Goal: Find contact information: Find contact information

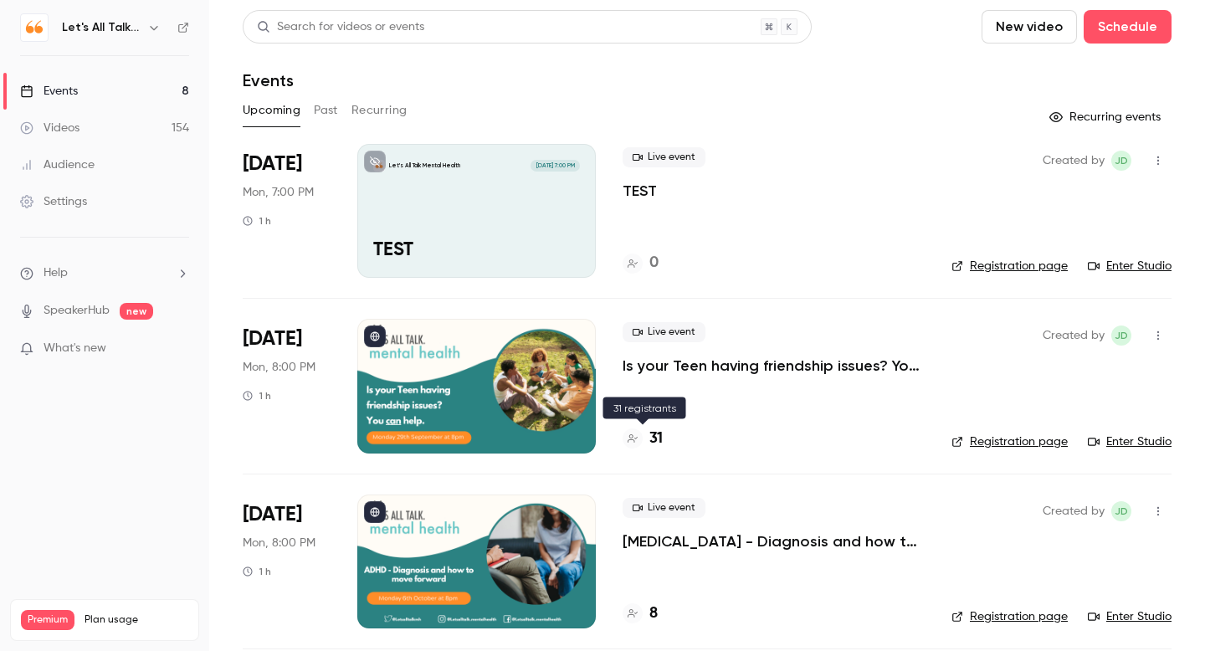
click at [658, 436] on h4 "31" at bounding box center [655, 439] width 13 height 23
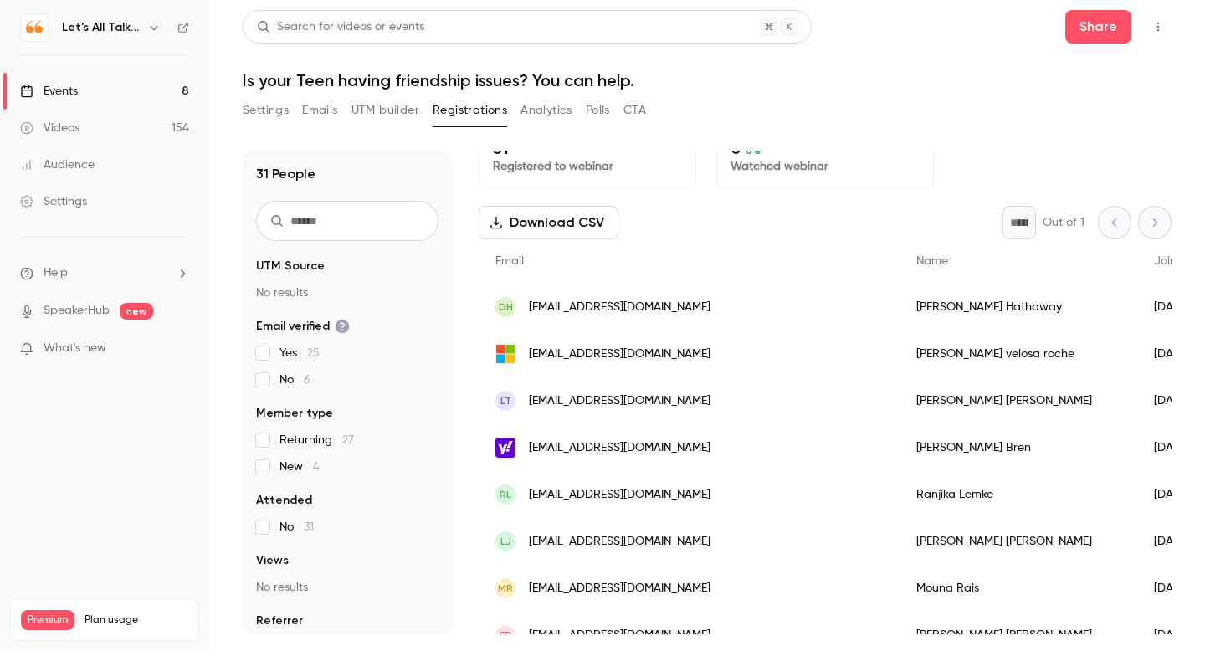
scroll to position [14, 0]
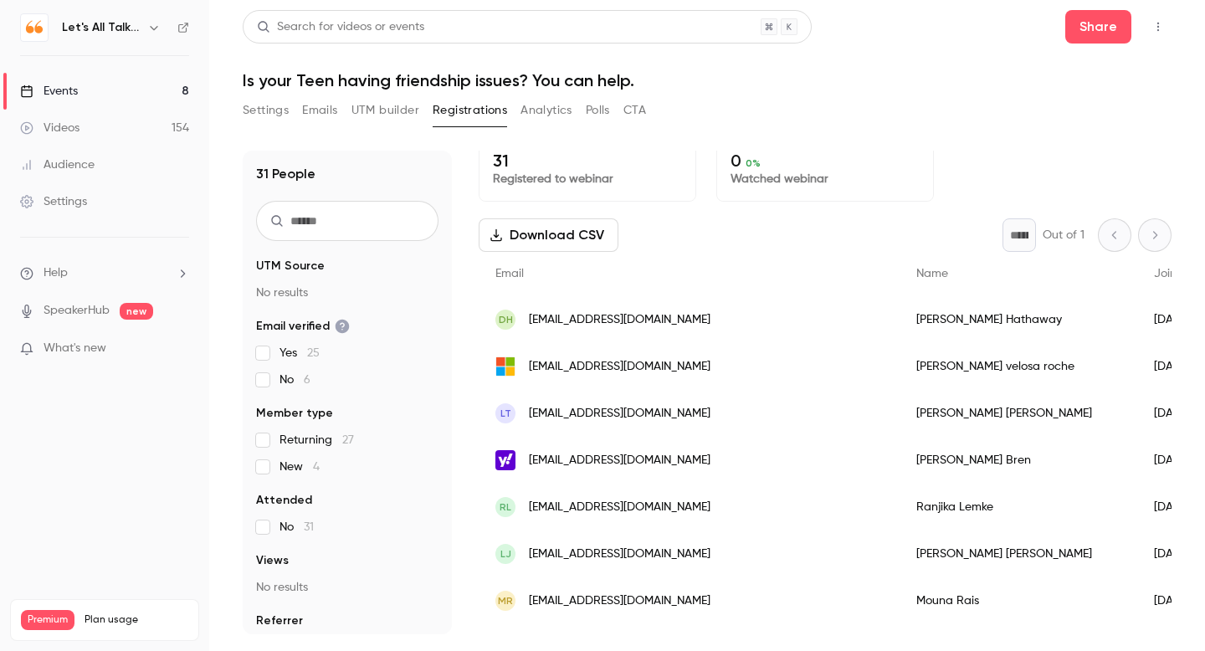
click at [657, 317] on span "[EMAIL_ADDRESS][DOMAIN_NAME]" at bounding box center [620, 320] width 182 height 18
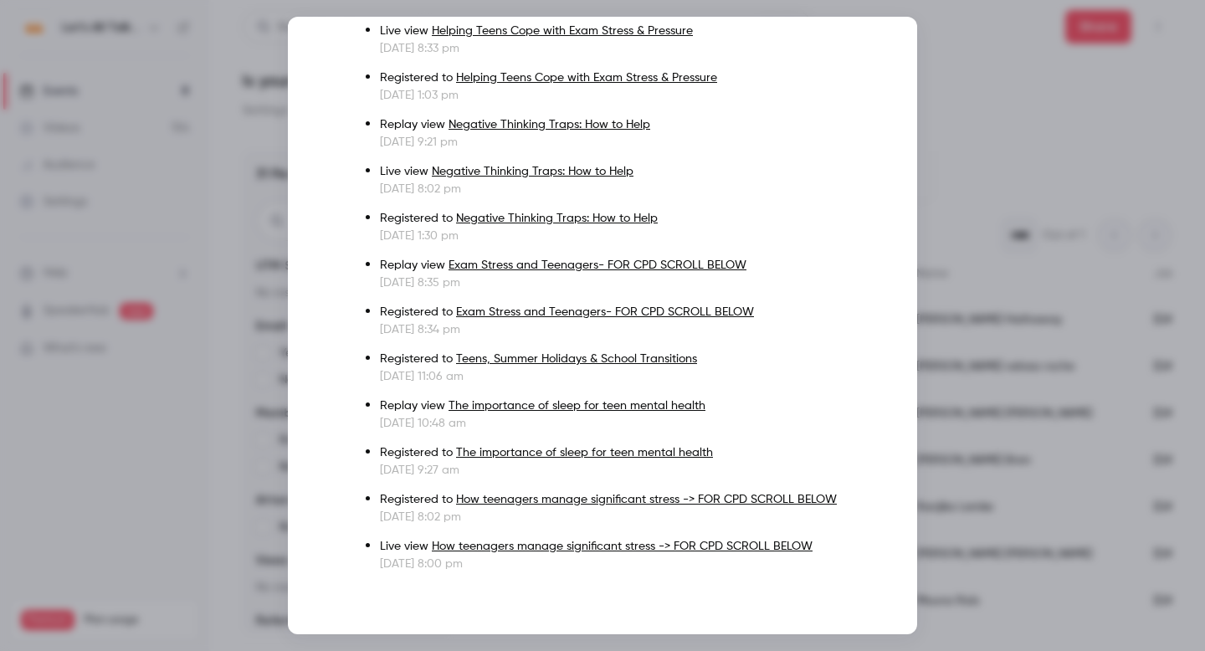
scroll to position [0, 0]
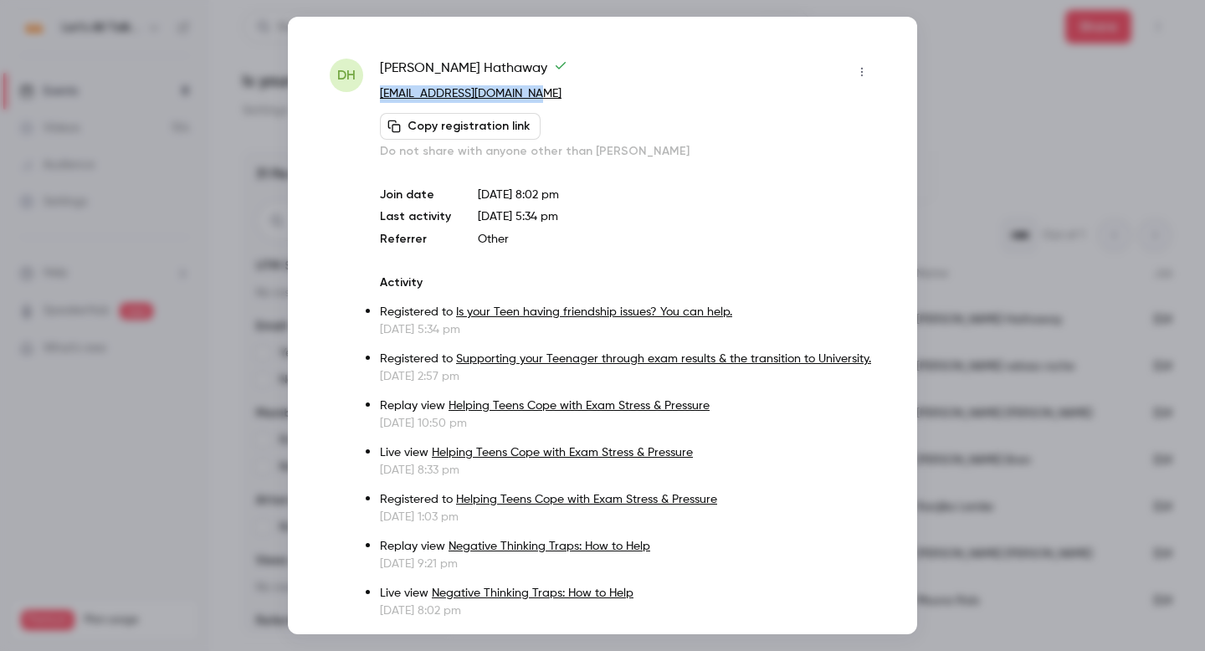
drag, startPoint x: 561, startPoint y: 100, endPoint x: 376, endPoint y: 101, distance: 185.0
click at [376, 101] on div "DH [PERSON_NAME] [EMAIL_ADDRESS][DOMAIN_NAME] Copy registration link Do not sha…" at bounding box center [603, 527] width 546 height 936
copy link "[EMAIL_ADDRESS][DOMAIN_NAME]"
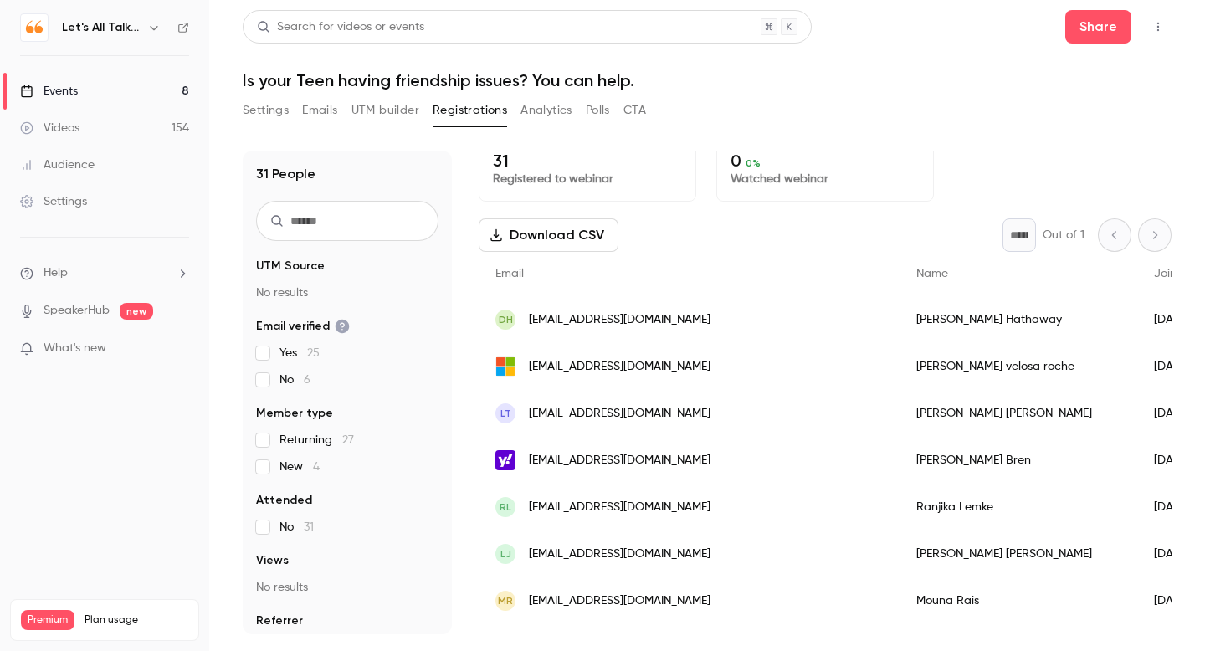
click at [651, 367] on div "[EMAIL_ADDRESS][DOMAIN_NAME]" at bounding box center [689, 366] width 421 height 47
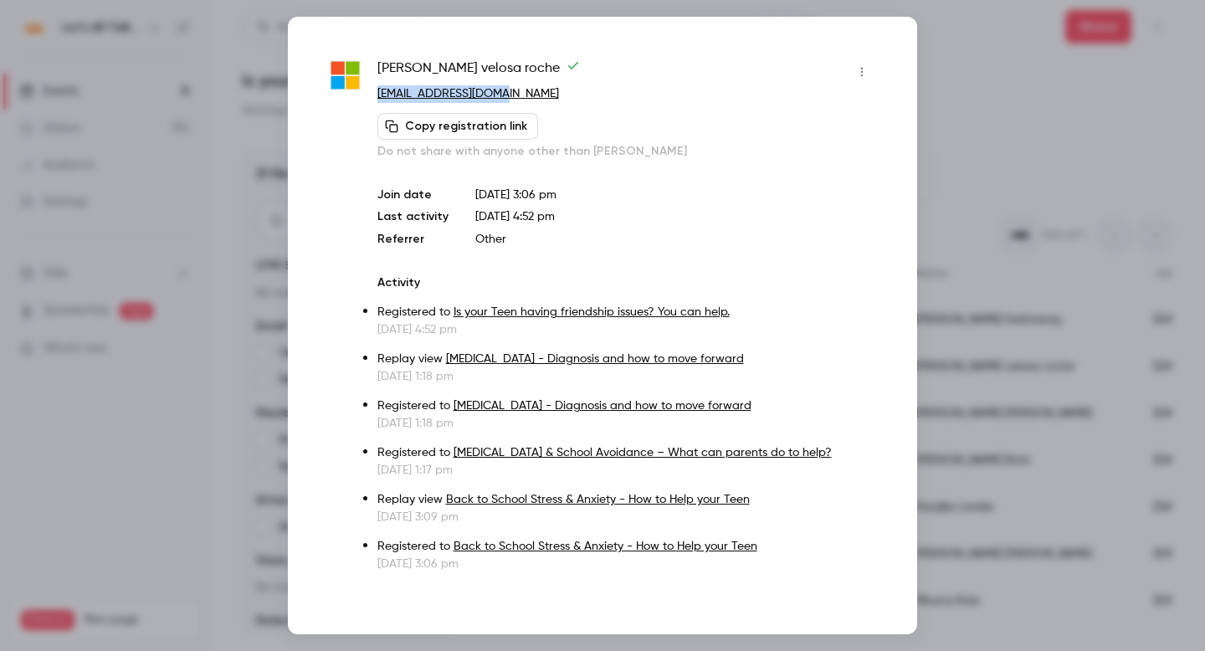
drag, startPoint x: 541, startPoint y: 94, endPoint x: 377, endPoint y: 97, distance: 163.2
click at [377, 97] on p "[EMAIL_ADDRESS][DOMAIN_NAME]" at bounding box center [626, 94] width 498 height 18
copy link "[EMAIL_ADDRESS][DOMAIN_NAME]"
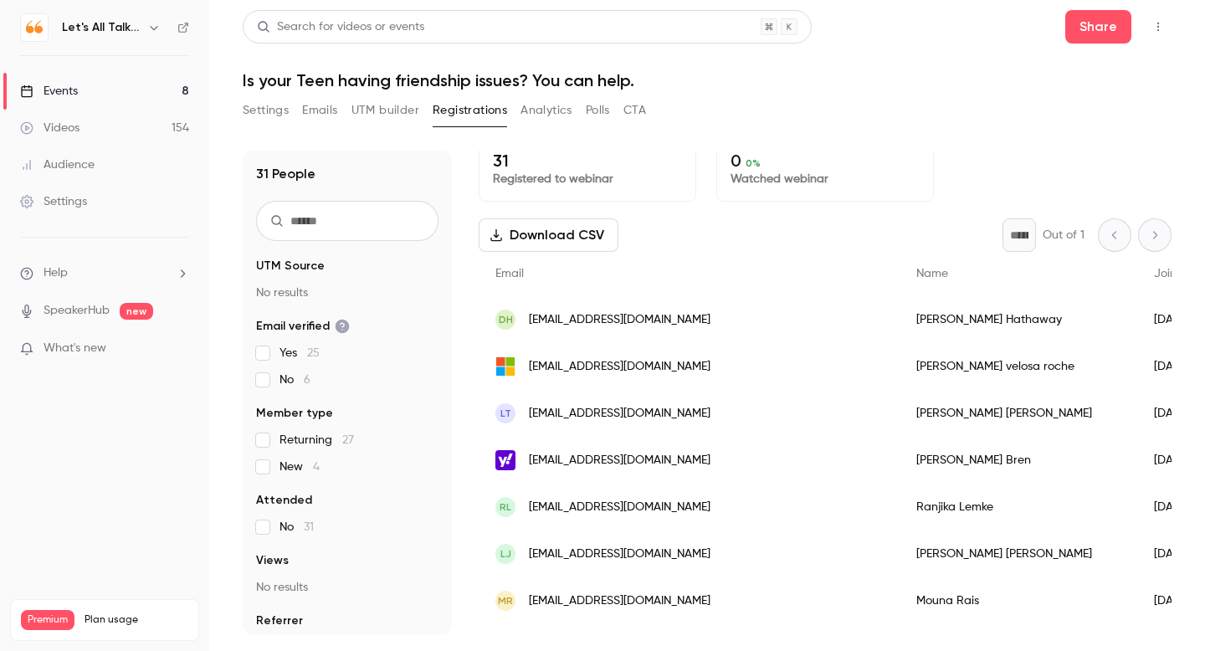
click at [551, 423] on div "LT [PERSON_NAME][EMAIL_ADDRESS][DOMAIN_NAME]" at bounding box center [689, 413] width 421 height 47
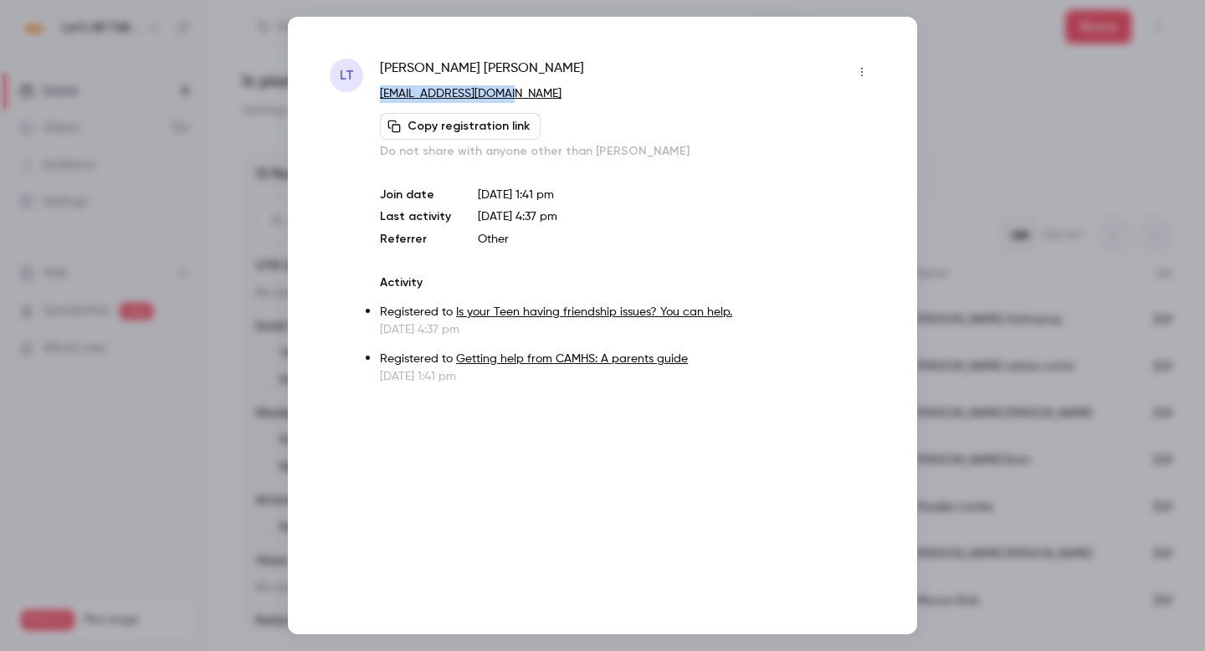
drag, startPoint x: 541, startPoint y: 96, endPoint x: 376, endPoint y: 87, distance: 166.0
click at [376, 87] on div "LT [PERSON_NAME] [EMAIL_ADDRESS][DOMAIN_NAME] Copy registration link Do not sha…" at bounding box center [603, 222] width 546 height 326
copy link "[EMAIL_ADDRESS][DOMAIN_NAME]"
click at [951, 97] on div at bounding box center [602, 325] width 1205 height 651
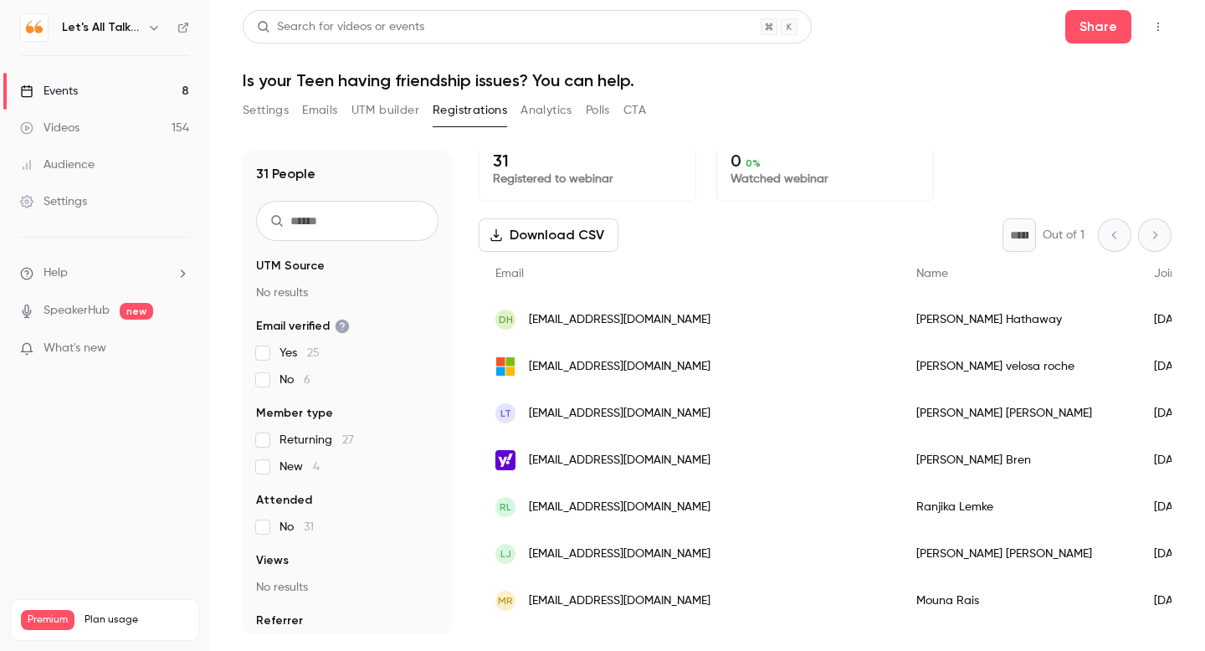
click at [356, 226] on input "text" at bounding box center [347, 221] width 182 height 40
paste input "**********"
type input "**********"
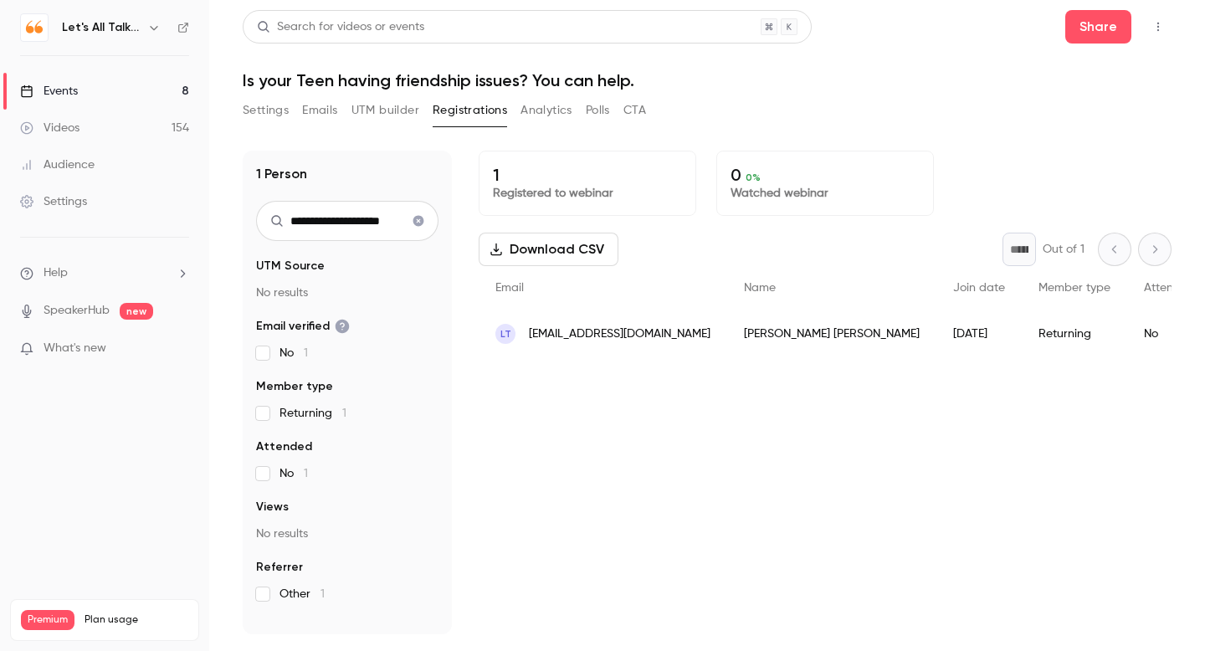
scroll to position [0, 0]
click at [555, 336] on span "[EMAIL_ADDRESS][DOMAIN_NAME]" at bounding box center [620, 335] width 182 height 18
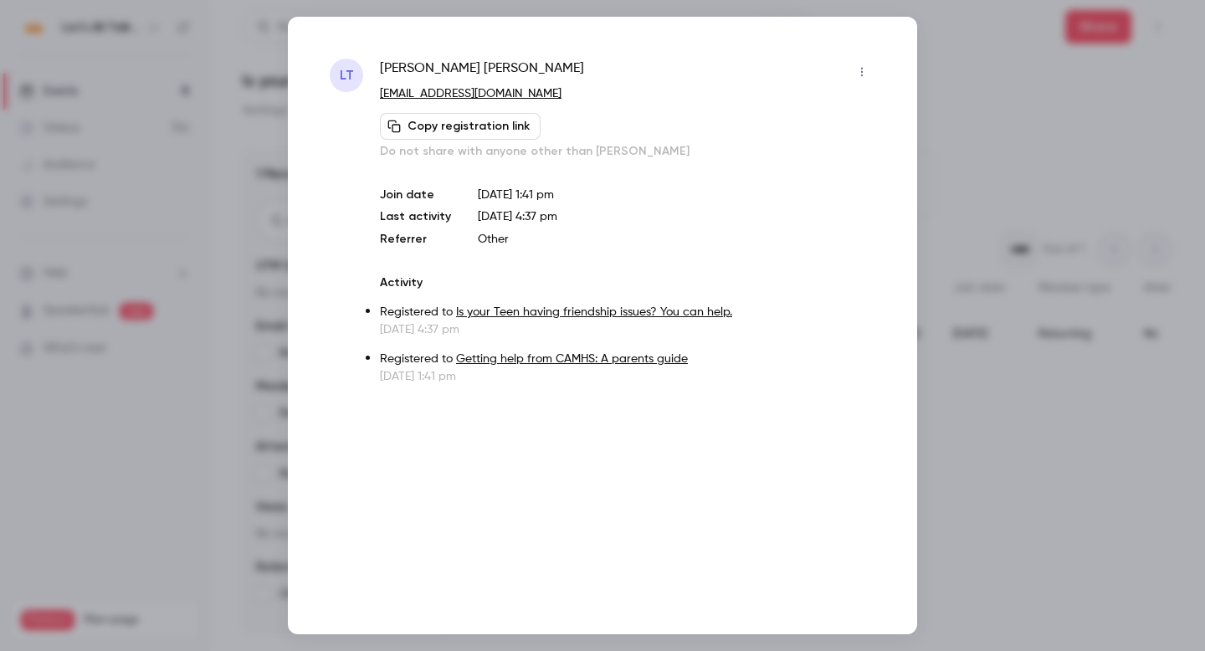
click at [1020, 150] on div at bounding box center [602, 325] width 1205 height 651
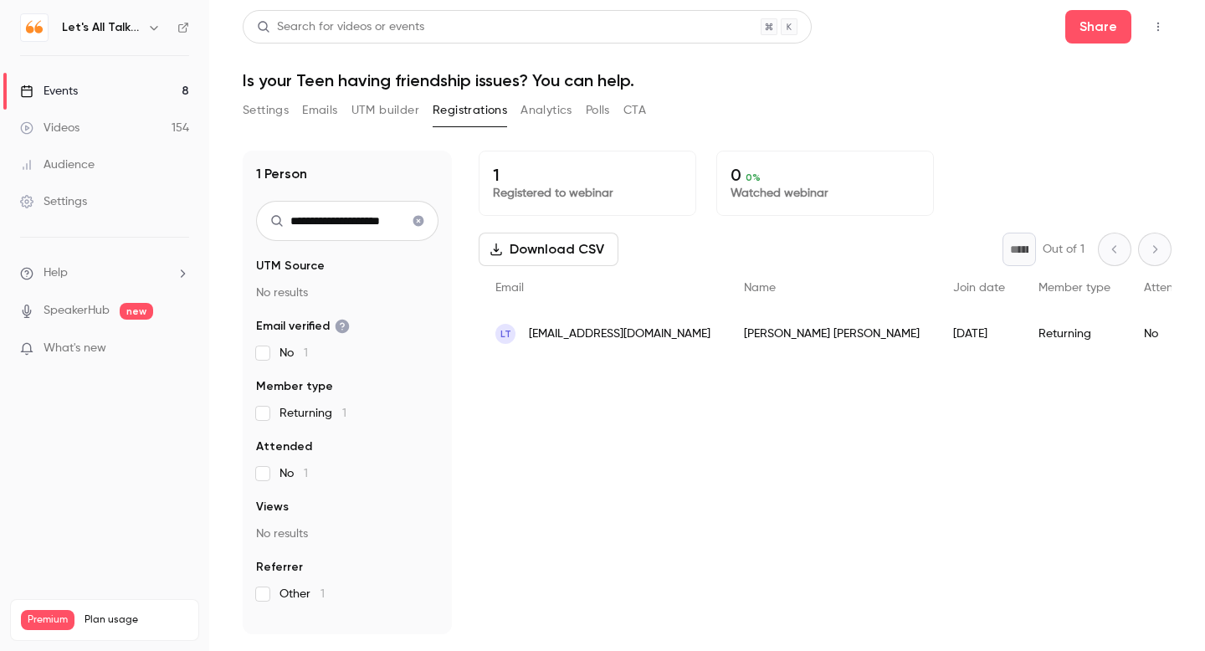
click at [72, 165] on div "Audience" at bounding box center [57, 164] width 74 height 17
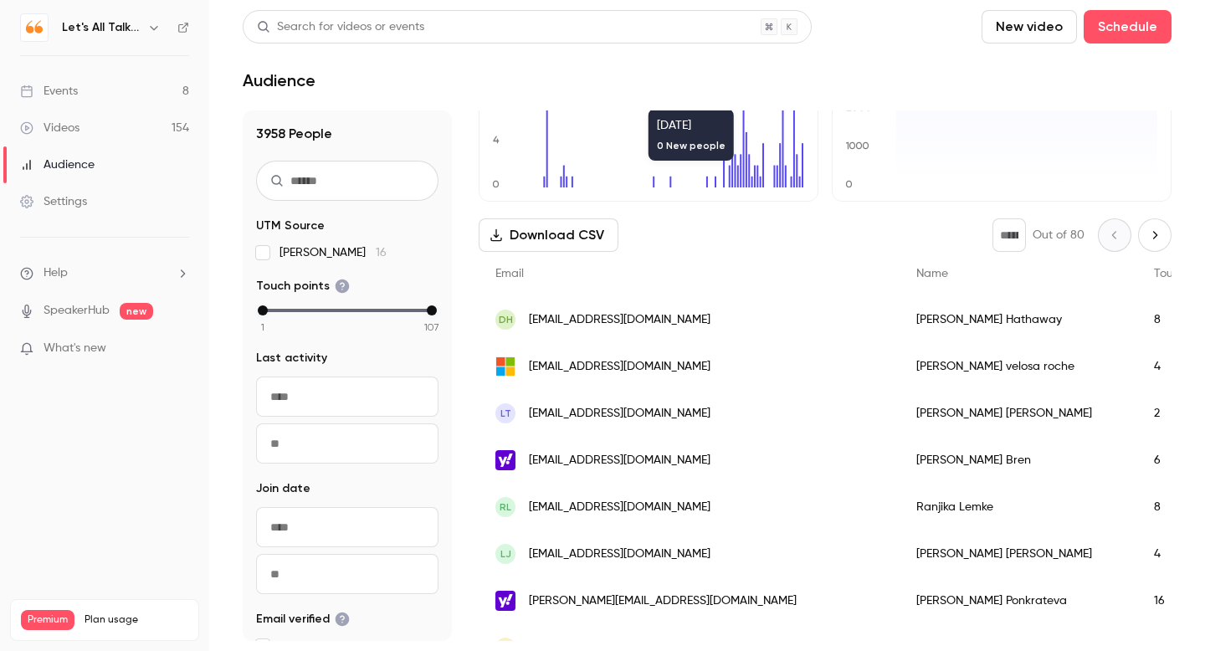
scroll to position [159, 0]
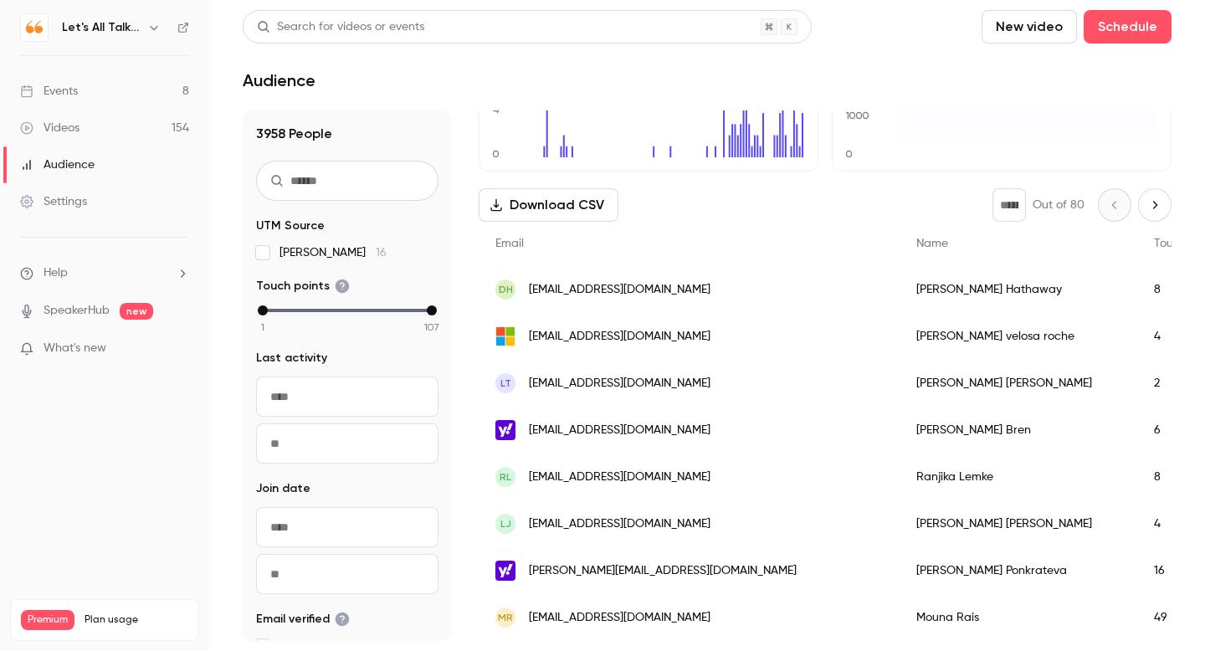
click at [624, 427] on span "[EMAIL_ADDRESS][DOMAIN_NAME]" at bounding box center [620, 431] width 182 height 18
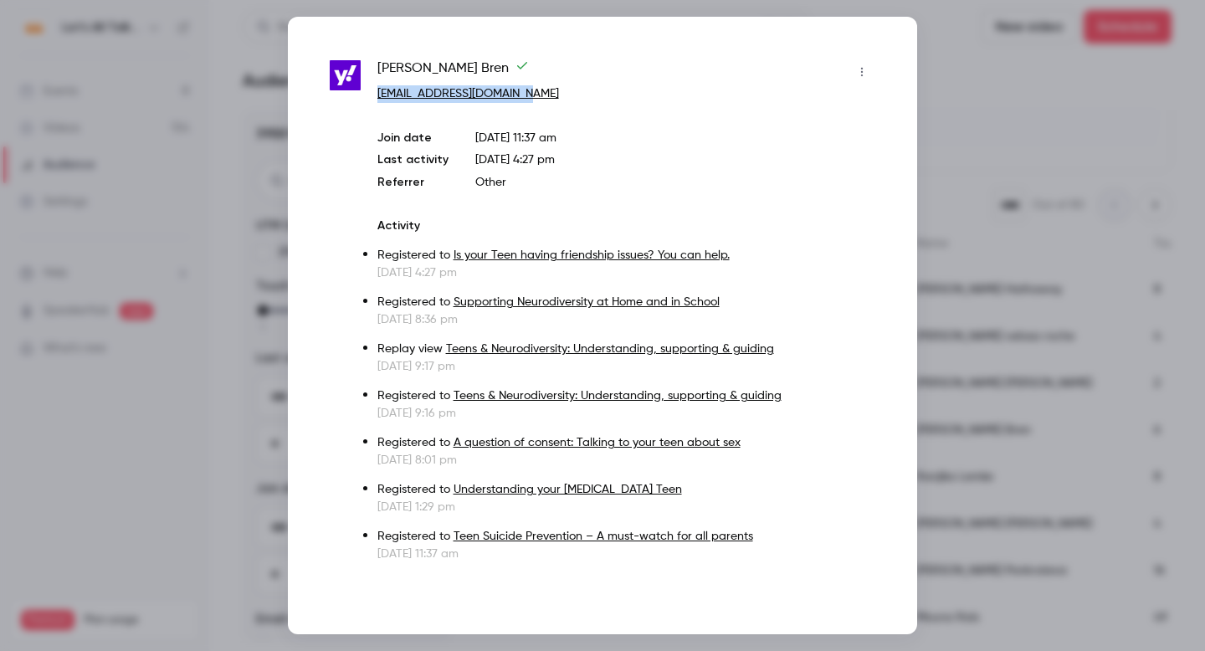
drag, startPoint x: 547, startPoint y: 96, endPoint x: 368, endPoint y: 100, distance: 179.1
click at [368, 100] on div "[PERSON_NAME] [EMAIL_ADDRESS][DOMAIN_NAME] Join date [DATE] 11:37 am Last activ…" at bounding box center [603, 311] width 546 height 504
copy link "[EMAIL_ADDRESS][DOMAIN_NAME]"
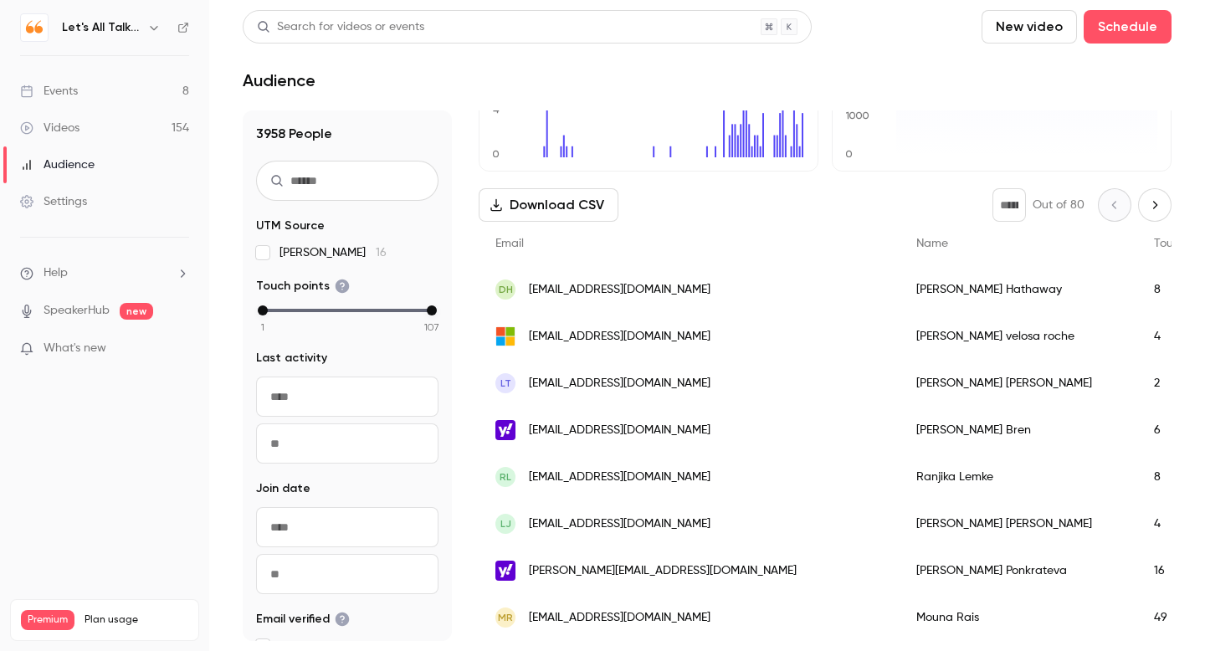
click at [598, 482] on span "[EMAIL_ADDRESS][DOMAIN_NAME]" at bounding box center [620, 478] width 182 height 18
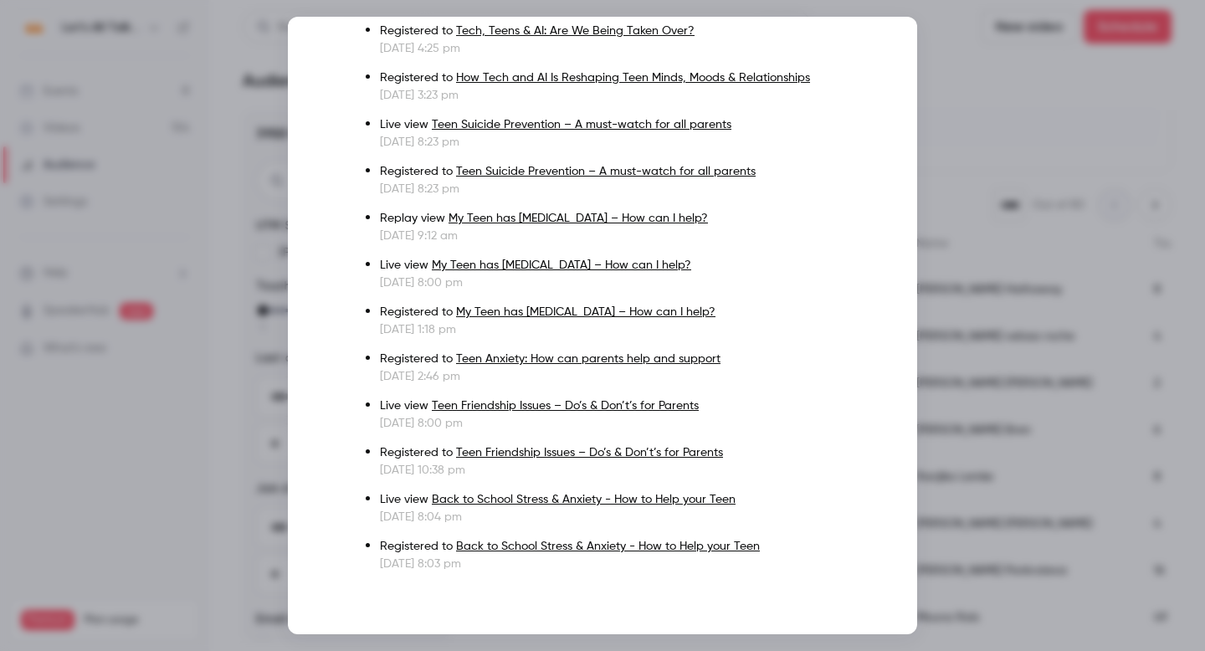
scroll to position [0, 0]
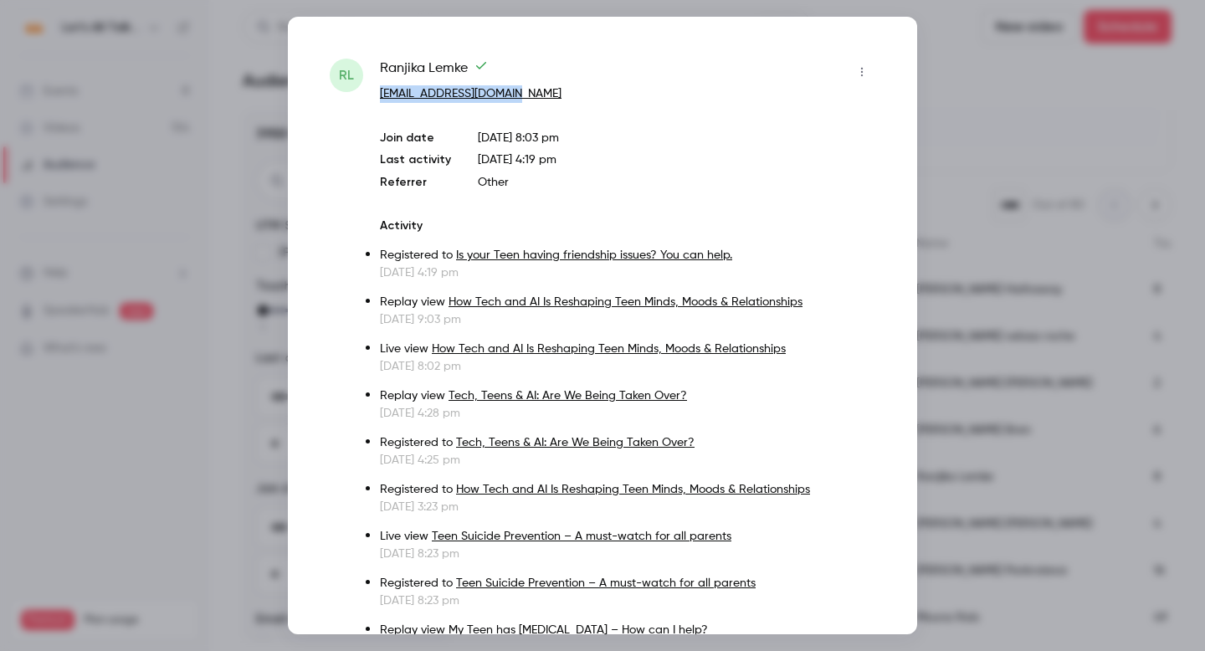
drag, startPoint x: 522, startPoint y: 90, endPoint x: 373, endPoint y: 98, distance: 149.1
click at [373, 98] on div "[PERSON_NAME] [EMAIL_ADDRESS][DOMAIN_NAME] Join date [DATE] 8:03 pm Last activi…" at bounding box center [603, 522] width 546 height 926
copy link "[EMAIL_ADDRESS][DOMAIN_NAME]"
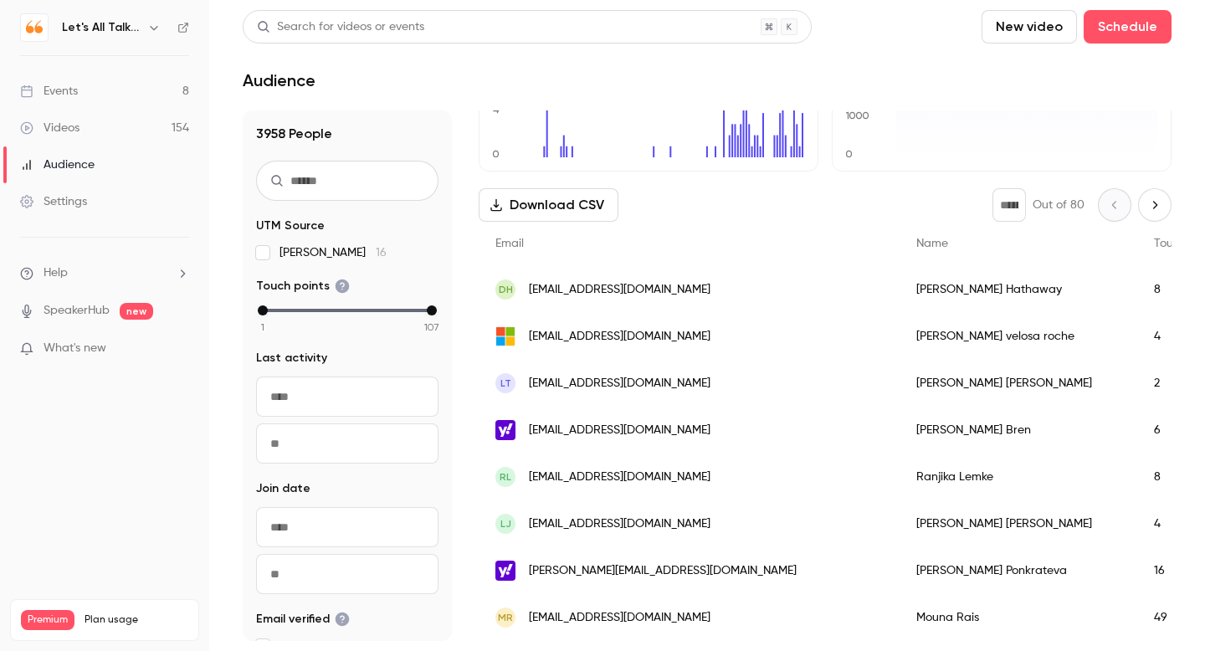
click at [586, 528] on span "[EMAIL_ADDRESS][DOMAIN_NAME]" at bounding box center [620, 524] width 182 height 18
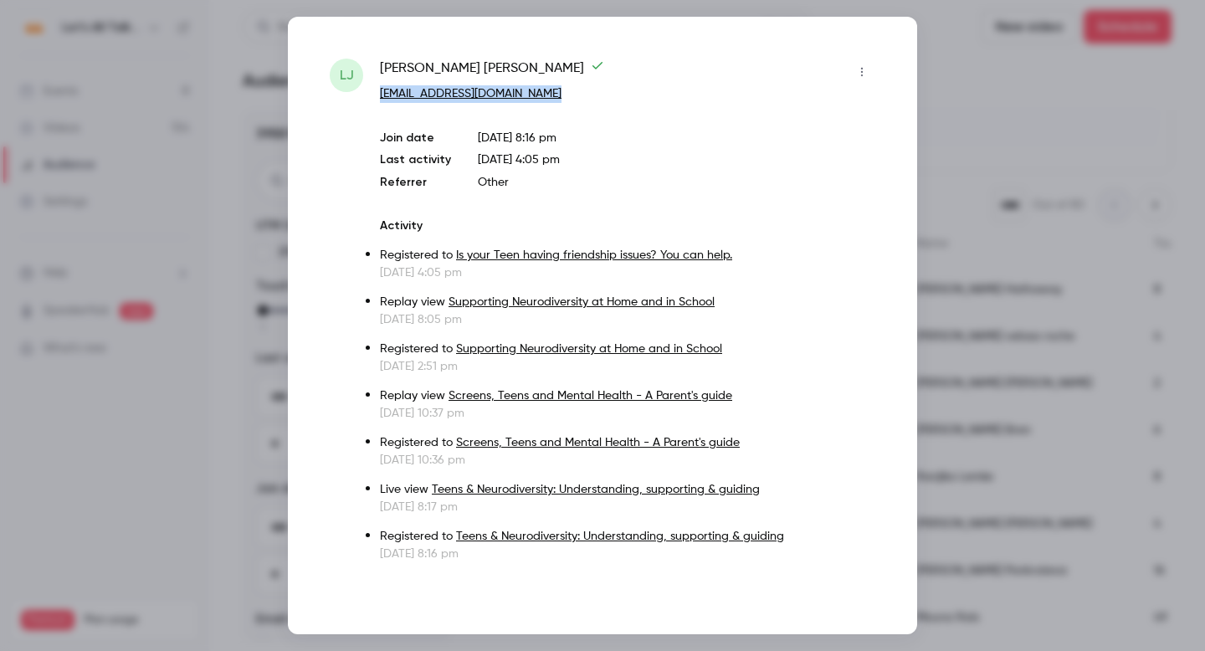
drag, startPoint x: 552, startPoint y: 94, endPoint x: 375, endPoint y: 100, distance: 177.5
click at [375, 100] on div "[PERSON_NAME] [PERSON_NAME][EMAIL_ADDRESS][DOMAIN_NAME] Join date [DATE] 8:16 p…" at bounding box center [603, 311] width 546 height 504
copy link "[EMAIL_ADDRESS][DOMAIN_NAME]"
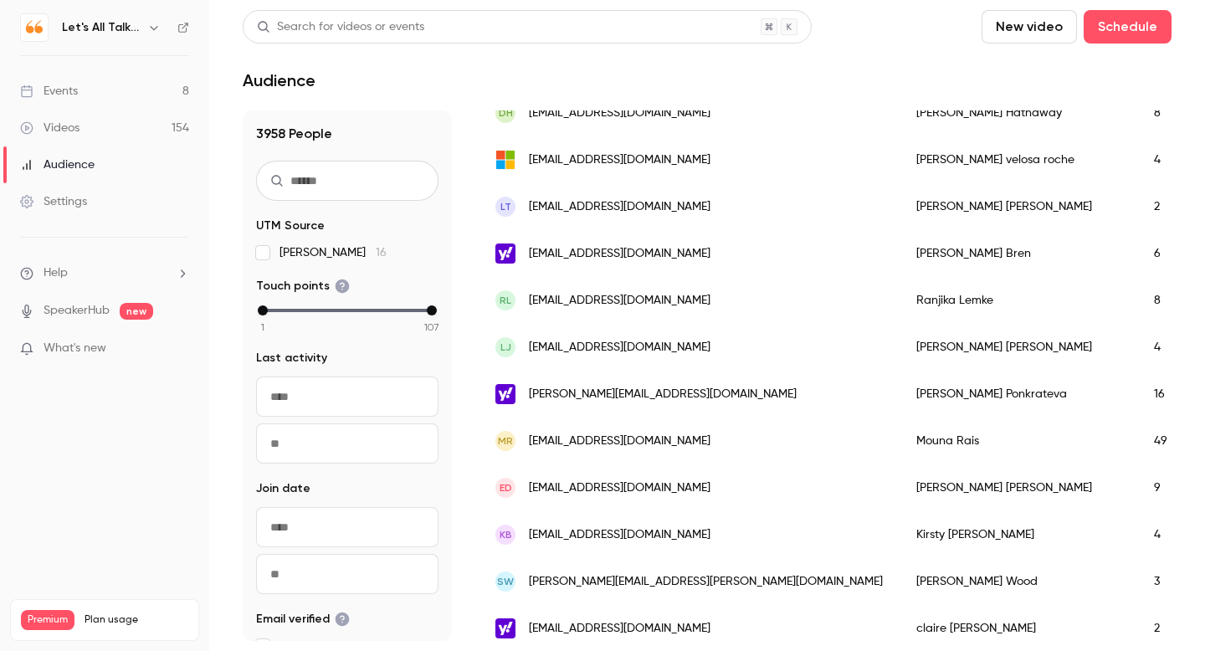
scroll to position [386, 0]
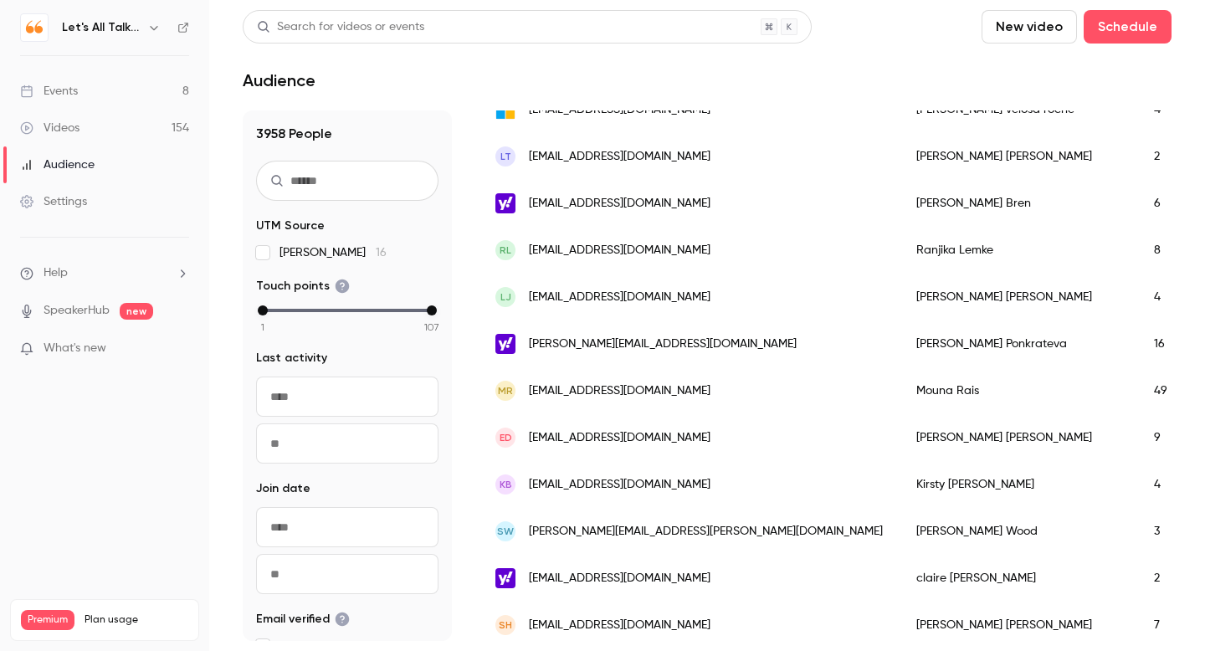
click at [603, 346] on span "[PERSON_NAME][EMAIL_ADDRESS][DOMAIN_NAME]" at bounding box center [663, 345] width 268 height 18
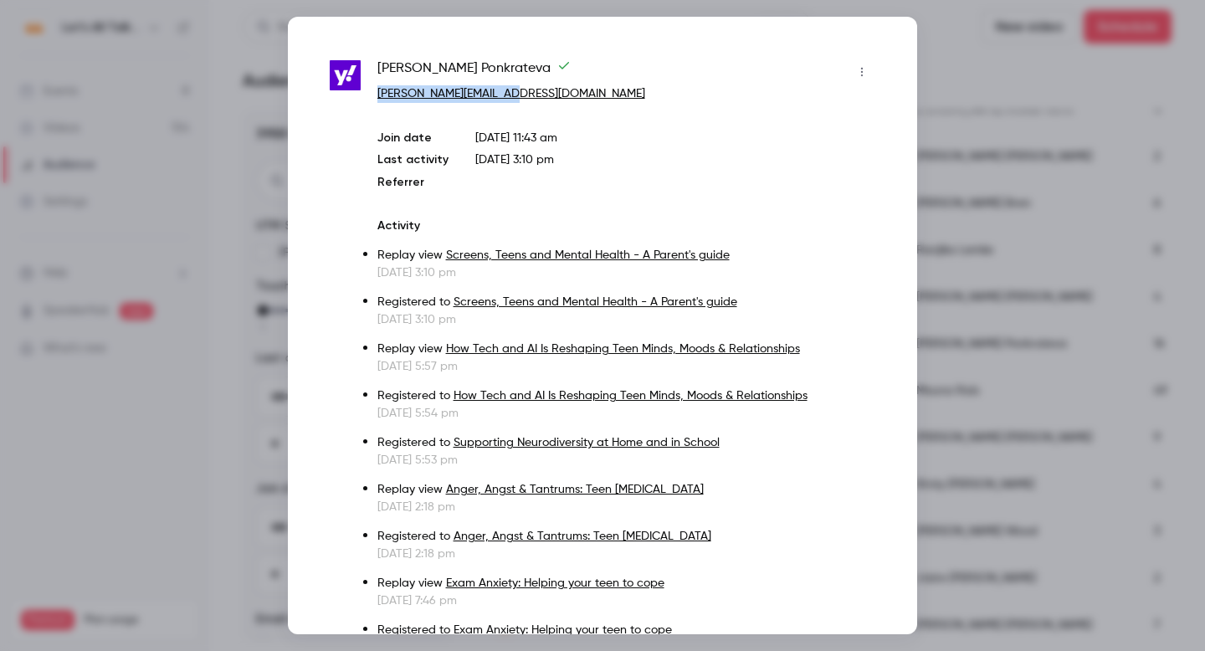
drag, startPoint x: 572, startPoint y: 97, endPoint x: 373, endPoint y: 97, distance: 198.3
copy link "[PERSON_NAME][EMAIL_ADDRESS][DOMAIN_NAME]"
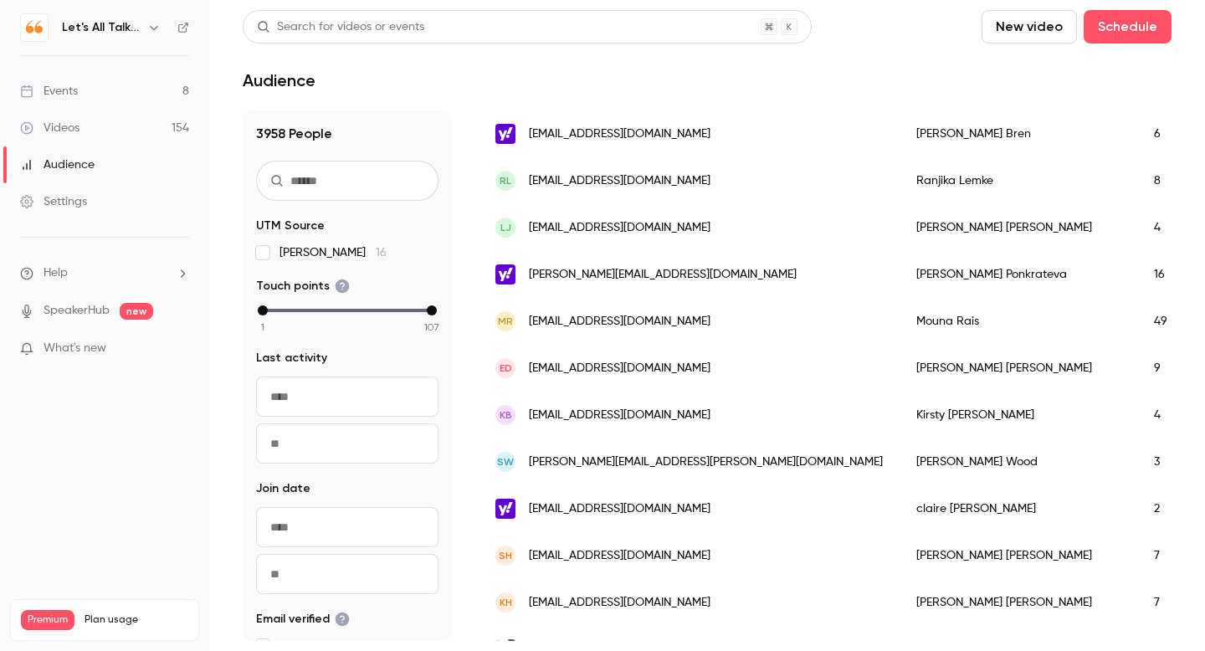
scroll to position [459, 0]
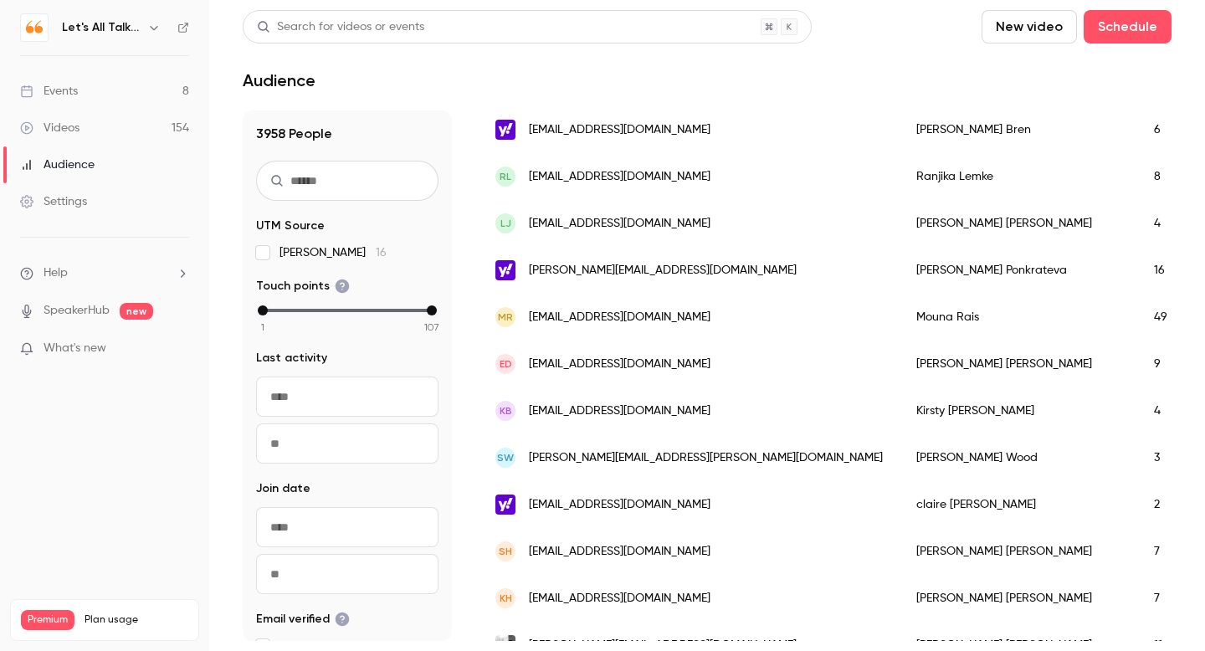
click at [565, 323] on span "[EMAIL_ADDRESS][DOMAIN_NAME]" at bounding box center [620, 318] width 182 height 18
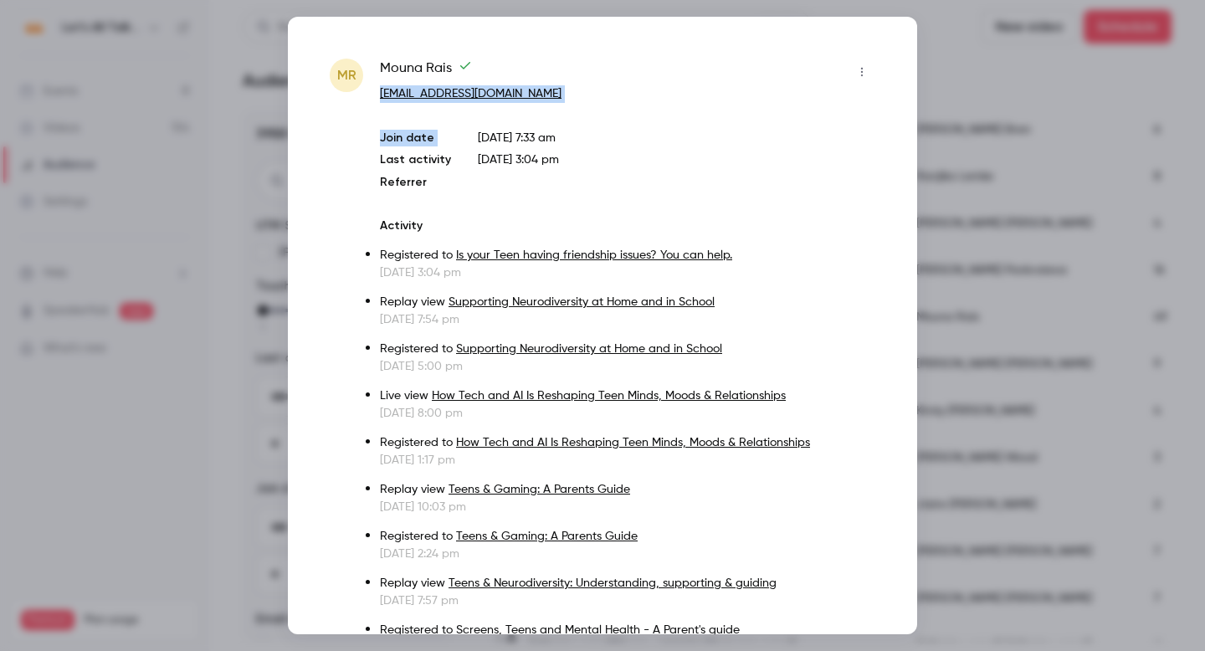
drag, startPoint x: 582, startPoint y: 103, endPoint x: 373, endPoint y: 93, distance: 209.5
click at [620, 85] on p "[EMAIL_ADDRESS][DOMAIN_NAME]" at bounding box center [627, 94] width 495 height 18
drag, startPoint x: 588, startPoint y: 95, endPoint x: 380, endPoint y: 92, distance: 208.4
click at [380, 92] on p "[EMAIL_ADDRESS][DOMAIN_NAME]" at bounding box center [627, 94] width 495 height 18
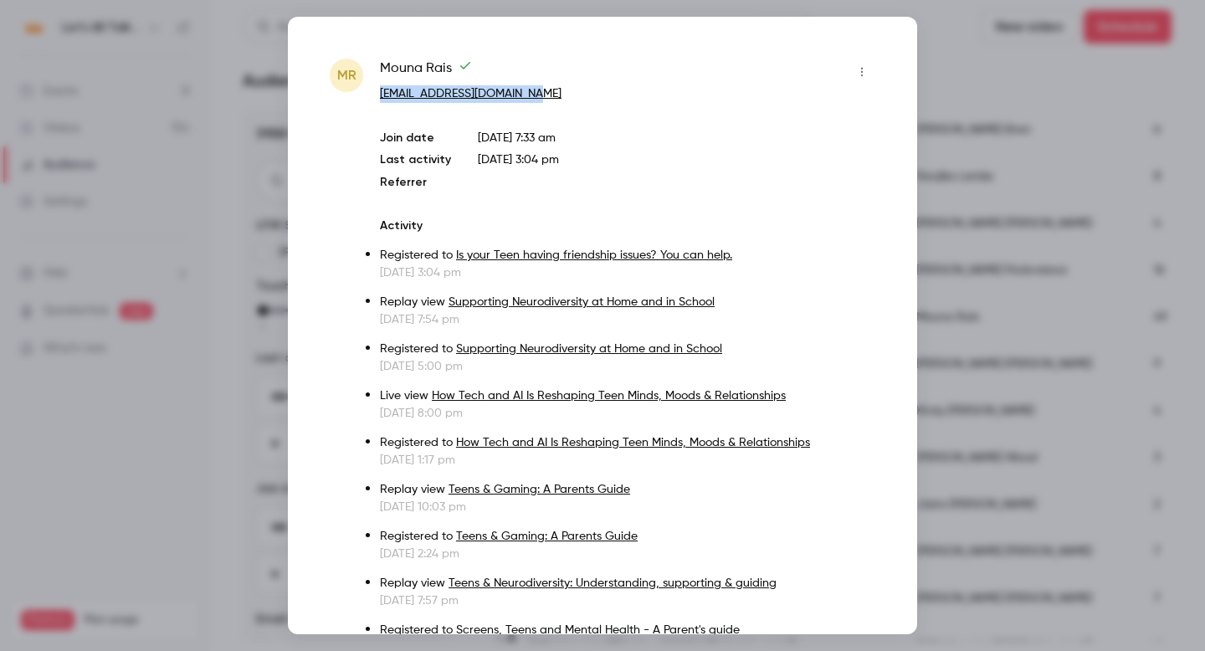
copy link "[EMAIL_ADDRESS][DOMAIN_NAME]"
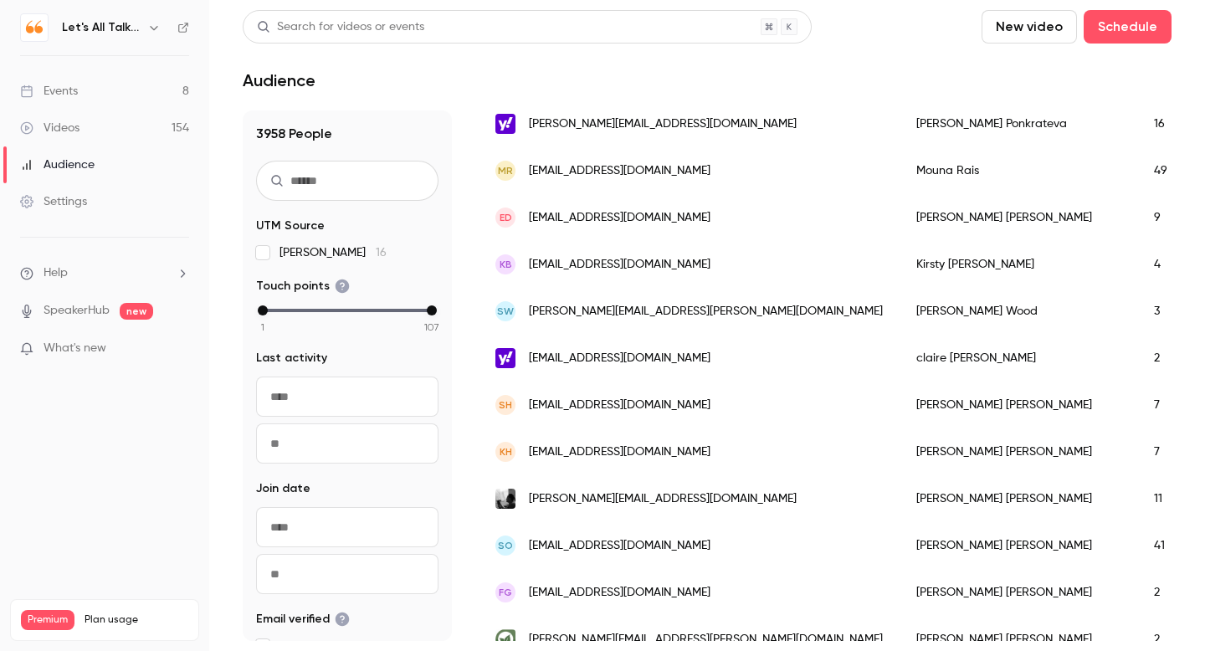
scroll to position [609, 0]
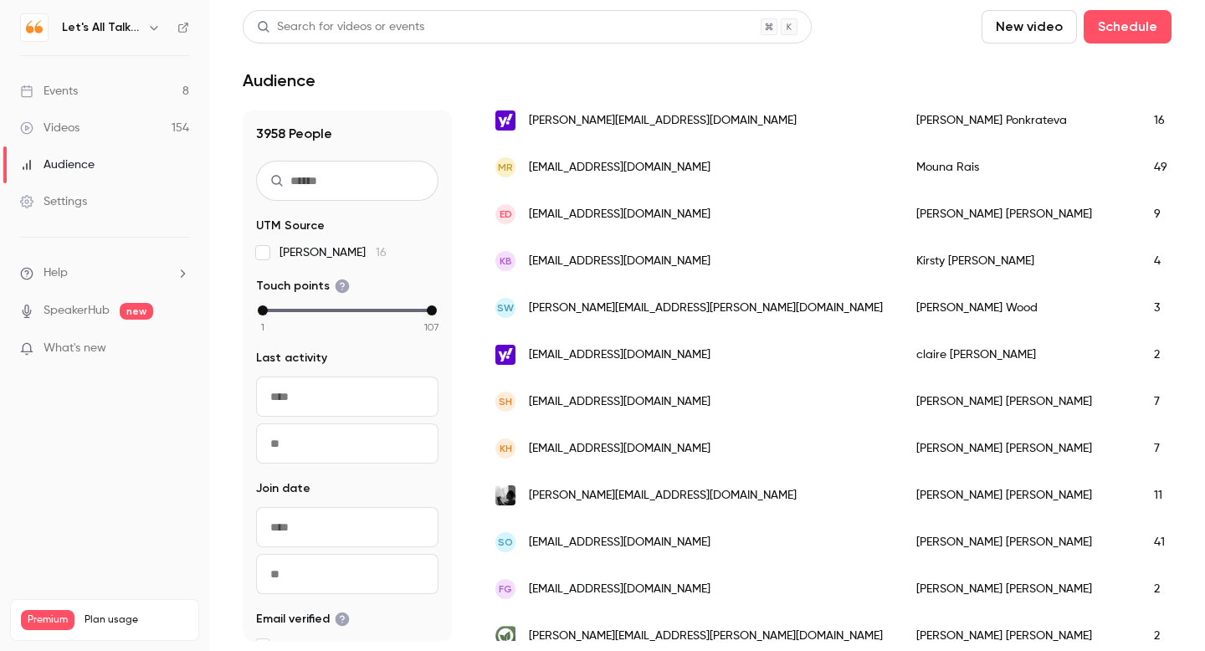
click at [700, 212] on div "ED [EMAIL_ADDRESS][DOMAIN_NAME]" at bounding box center [689, 214] width 421 height 47
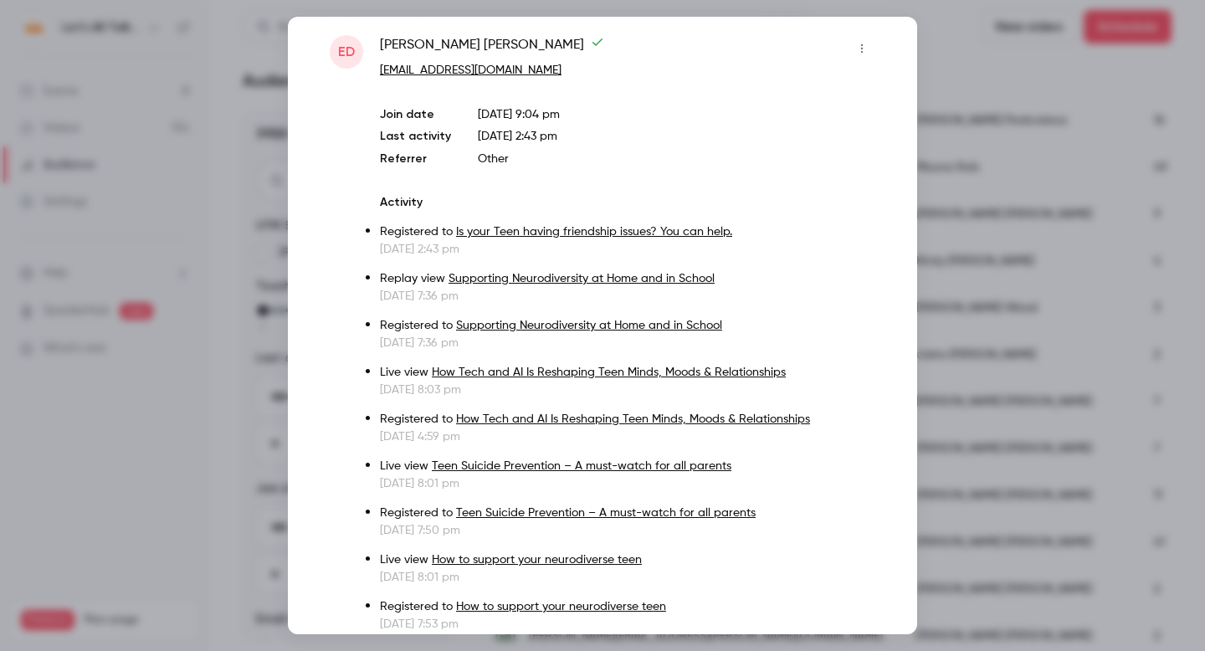
scroll to position [0, 0]
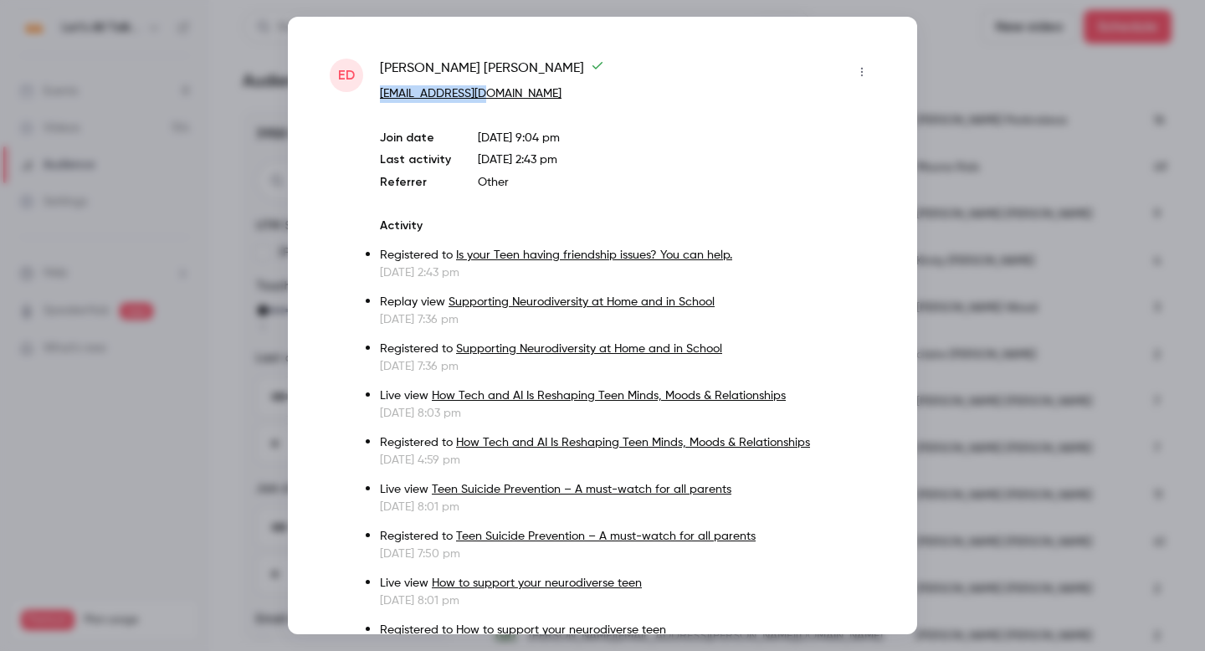
drag, startPoint x: 550, startPoint y: 94, endPoint x: 382, endPoint y: 91, distance: 168.2
click at [382, 91] on p "[EMAIL_ADDRESS][DOMAIN_NAME]" at bounding box center [627, 94] width 495 height 18
copy link "[EMAIL_ADDRESS][DOMAIN_NAME]"
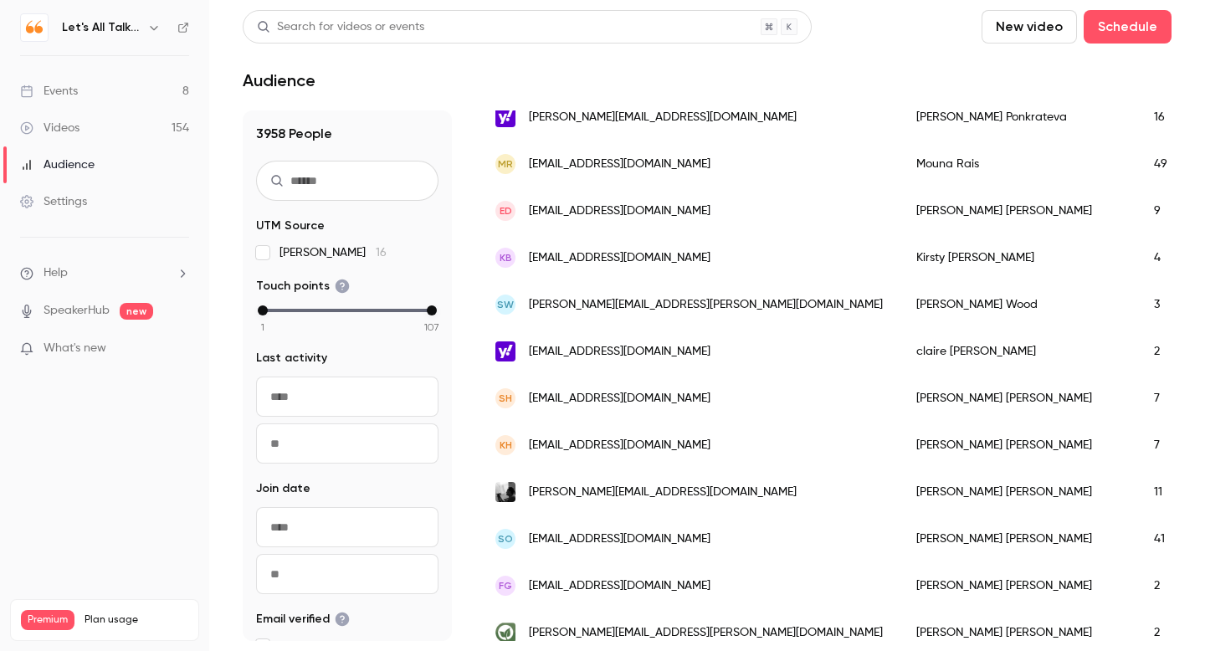
scroll to position [612, 0]
click at [612, 257] on span "[EMAIL_ADDRESS][DOMAIN_NAME]" at bounding box center [620, 259] width 182 height 18
